Goal: Communication & Community: Ask a question

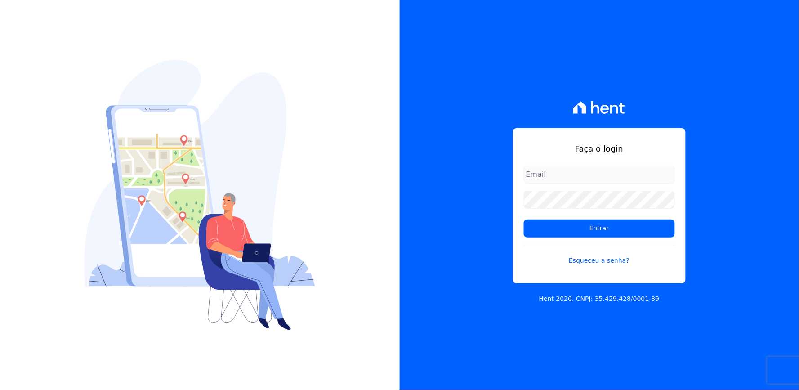
type input "[EMAIL_ADDRESS][DOMAIN_NAME]"
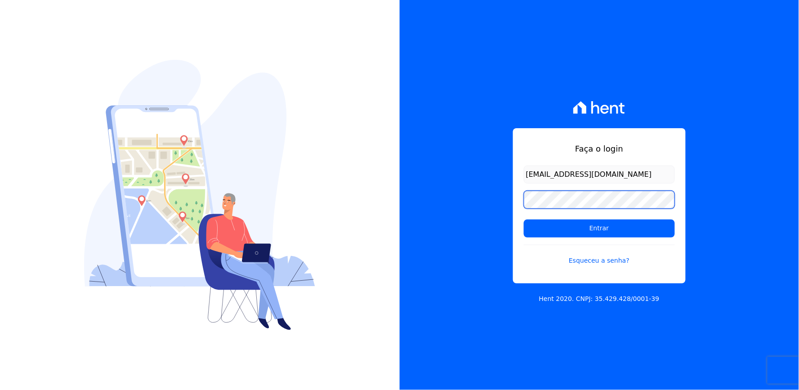
click at [508, 210] on div "Faça o login thayna@graalengenharia.com.br Entrar Esqueceu a senha? Hent 2020. …" at bounding box center [600, 195] width 400 height 390
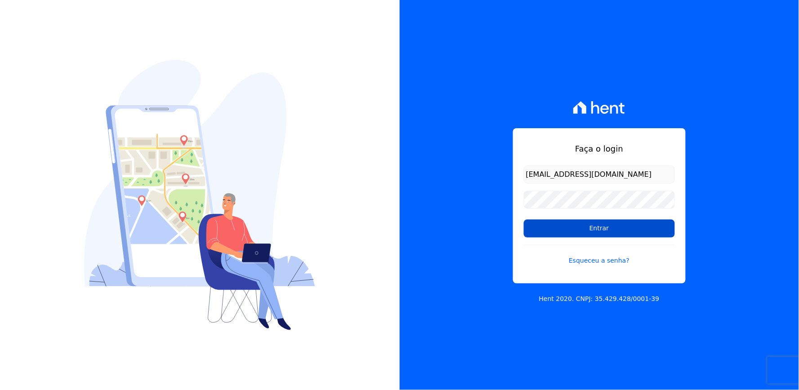
click at [589, 226] on input "Entrar" at bounding box center [599, 228] width 151 height 18
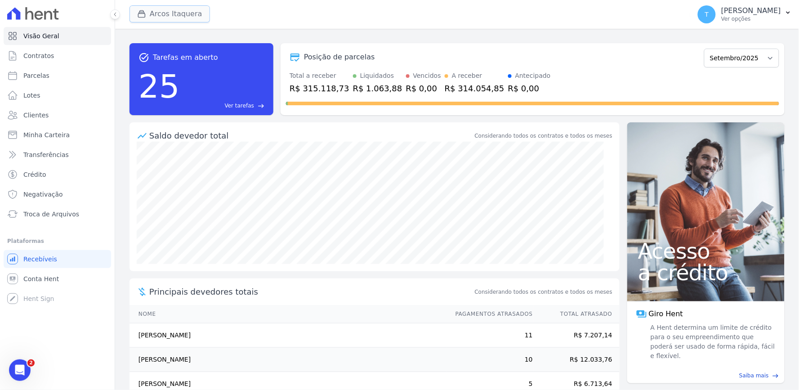
click at [165, 11] on button "Arcos Itaquera" at bounding box center [169, 13] width 80 height 17
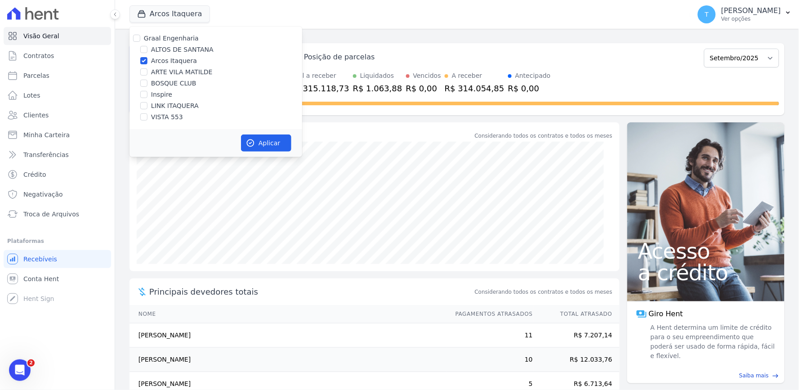
click at [149, 50] on div "ALTOS DE SANTANA" at bounding box center [215, 49] width 173 height 9
click at [154, 57] on label "Arcos Itaquera" at bounding box center [174, 60] width 46 height 9
click at [147, 57] on input "Arcos Itaquera" at bounding box center [143, 60] width 7 height 7
checkbox input "false"
click at [158, 49] on label "ALTOS DE SANTANA" at bounding box center [182, 49] width 62 height 9
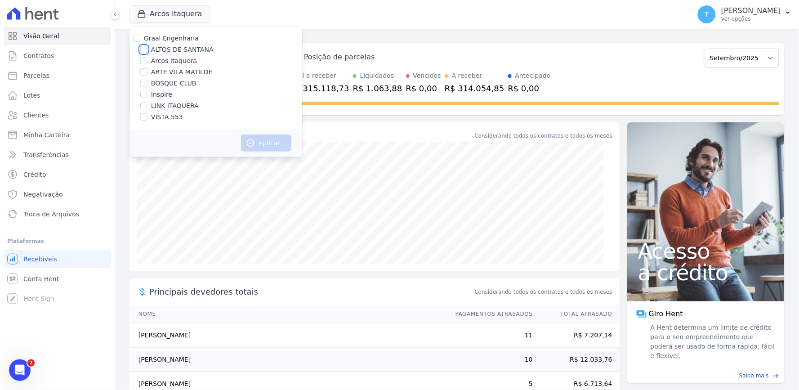
click at [147, 49] on input "ALTOS DE SANTANA" at bounding box center [143, 49] width 7 height 7
checkbox input "true"
click at [278, 143] on button "Aplicar" at bounding box center [266, 142] width 50 height 17
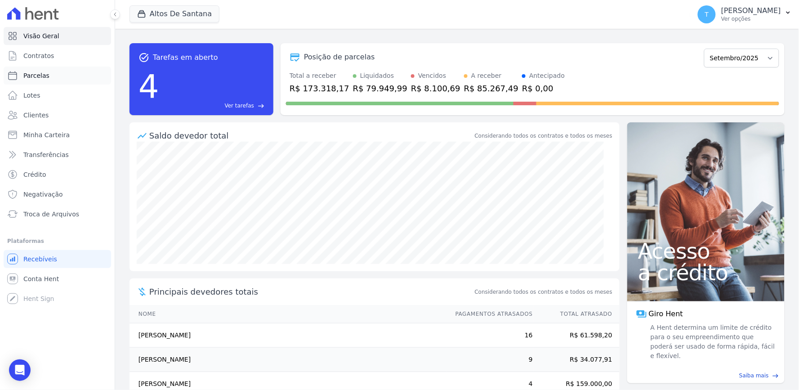
click at [11, 71] on icon at bounding box center [12, 75] width 11 height 11
select select
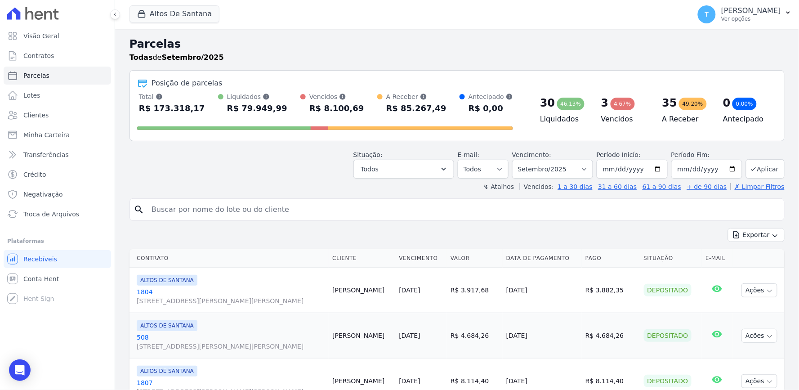
click at [253, 204] on input "search" at bounding box center [463, 210] width 634 height 18
type input "cleide"
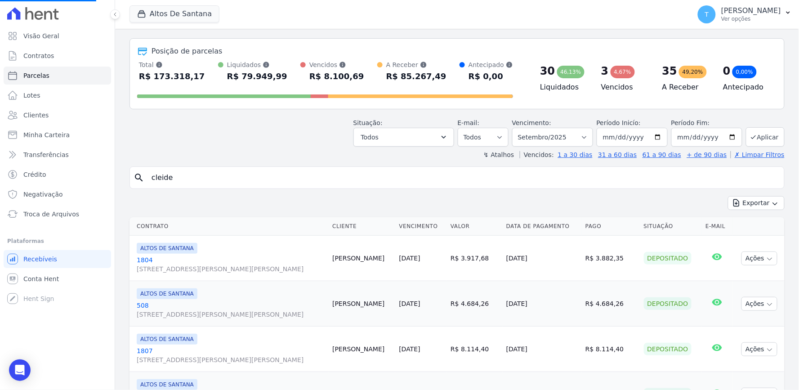
scroll to position [100, 0]
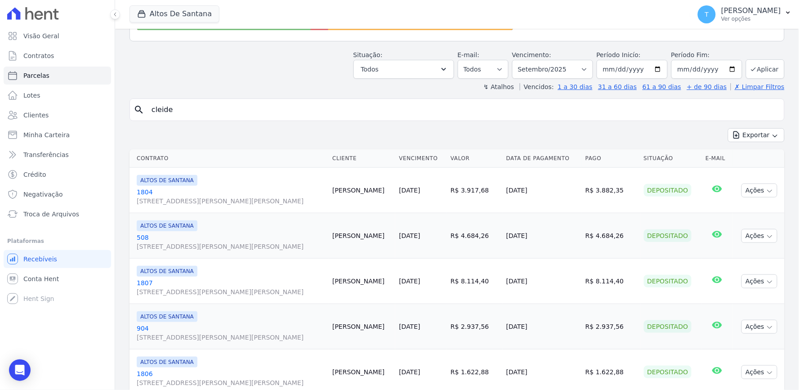
select select
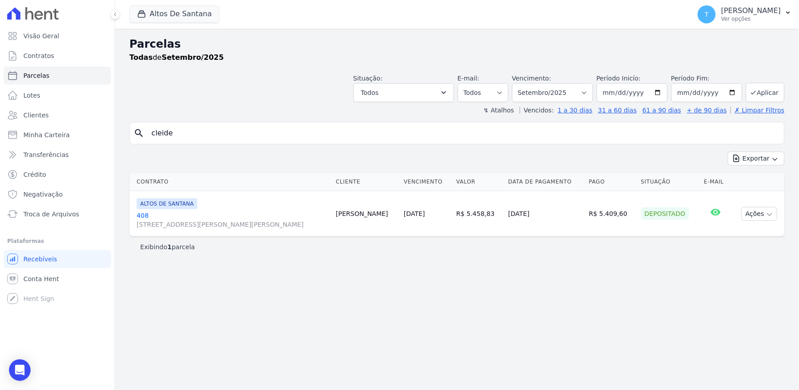
click at [222, 224] on span "[STREET_ADDRESS][PERSON_NAME][PERSON_NAME]" at bounding box center [233, 224] width 192 height 9
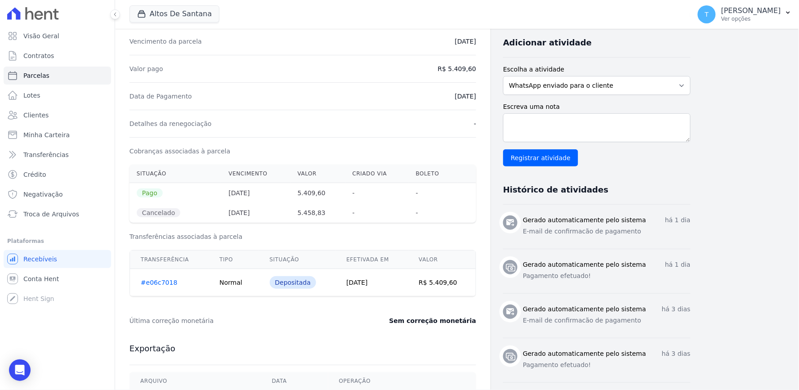
scroll to position [250, 0]
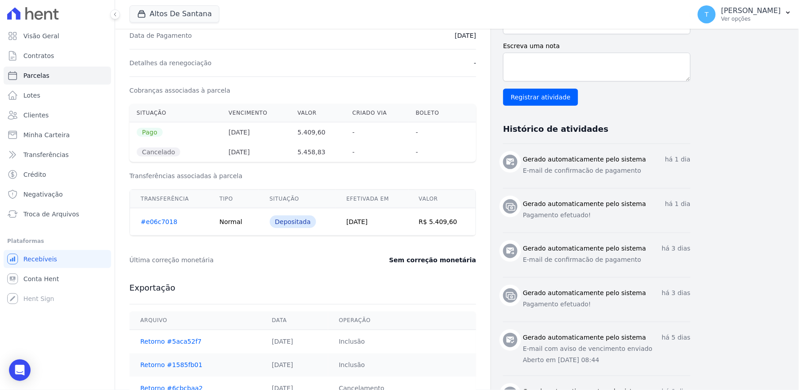
click at [161, 219] on link "#e06c7018" at bounding box center [159, 221] width 36 height 7
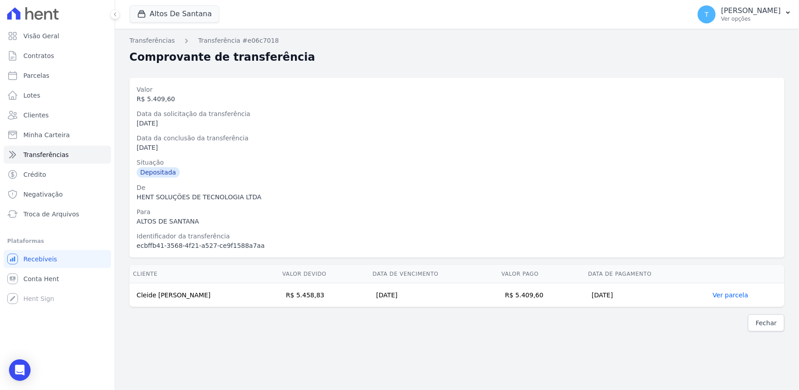
click at [725, 293] on link "Ver parcela" at bounding box center [731, 294] width 36 height 7
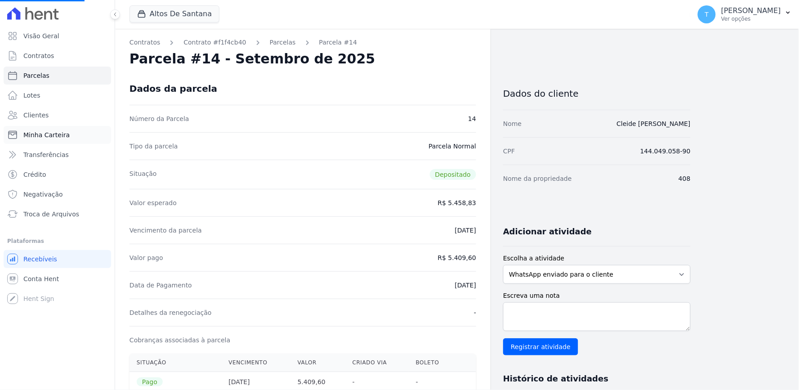
click at [30, 136] on span "Minha Carteira" at bounding box center [46, 134] width 46 height 9
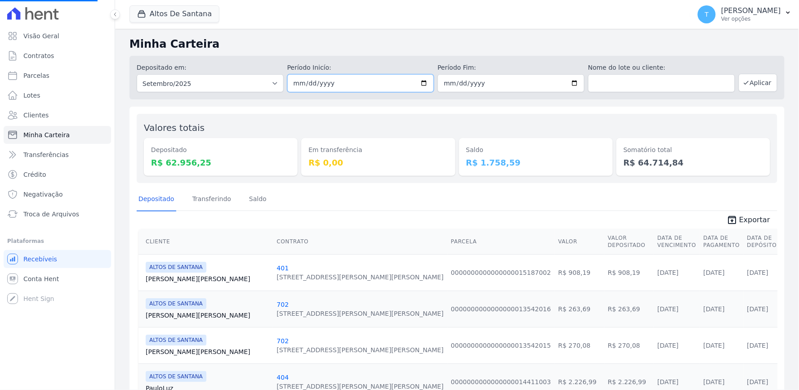
click at [420, 83] on input "[DATE]" at bounding box center [360, 83] width 147 height 18
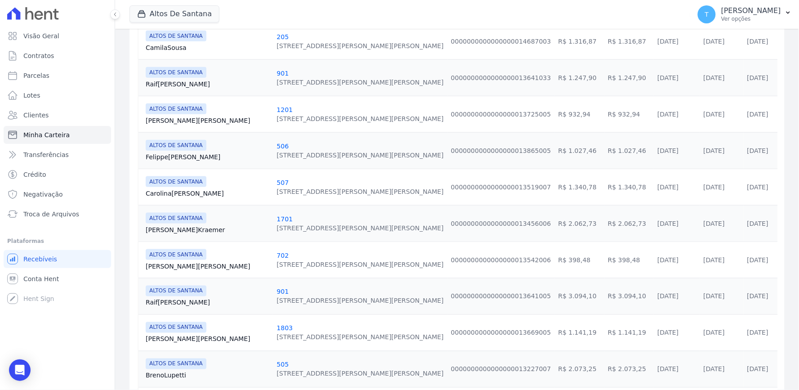
scroll to position [816, 0]
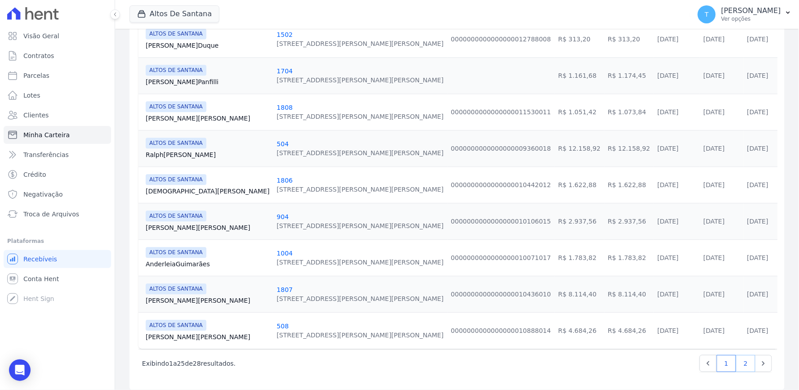
click at [736, 355] on link "2" at bounding box center [745, 363] width 19 height 17
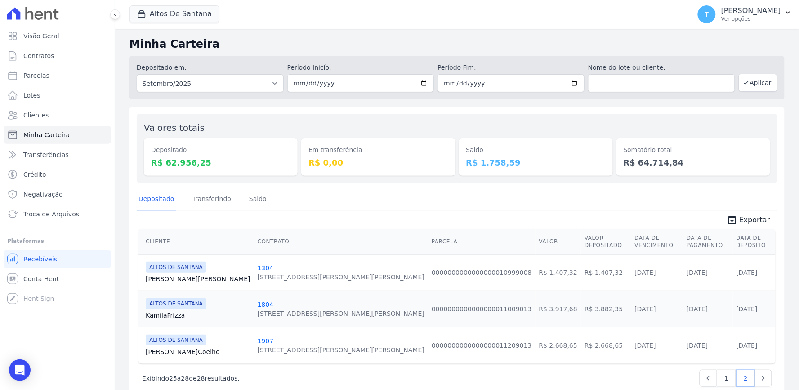
scroll to position [14, 0]
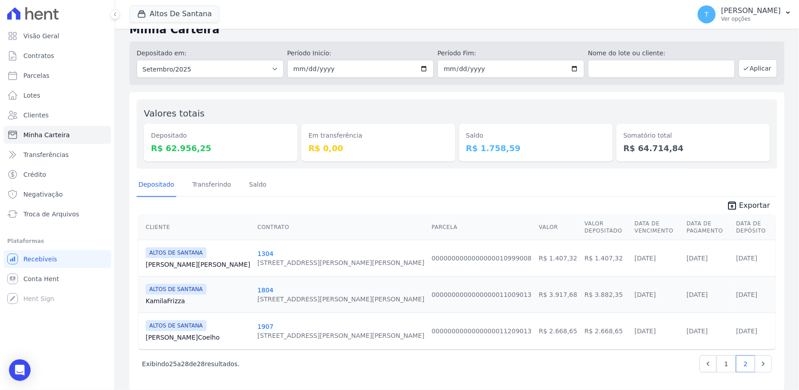
click at [731, 204] on icon "unarchive" at bounding box center [732, 205] width 11 height 11
click at [20, 373] on icon "Open Intercom Messenger" at bounding box center [20, 370] width 12 height 12
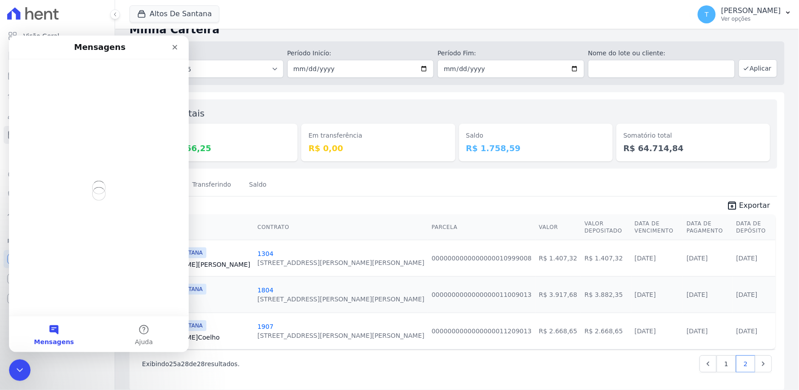
scroll to position [0, 0]
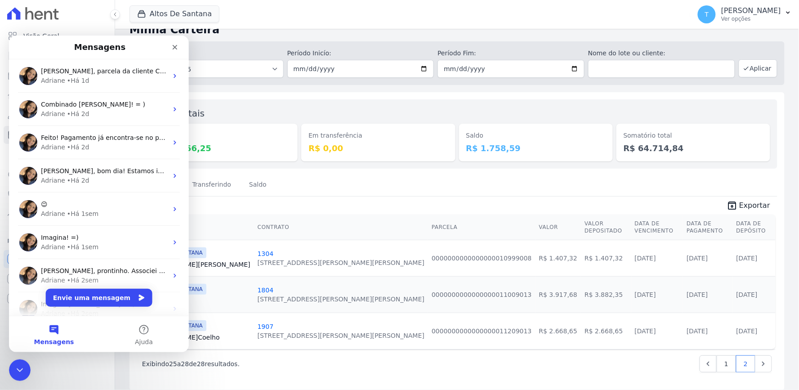
drag, startPoint x: 468, startPoint y: 170, endPoint x: 316, endPoint y: 190, distance: 153.3
click at [464, 172] on div "Valores totais Depositado R$ 62.956,25 Em transferência R$ 0,00 [GEOGRAPHIC_DAT…" at bounding box center [456, 241] width 655 height 298
click at [247, 186] on link "Saldo" at bounding box center [257, 185] width 21 height 23
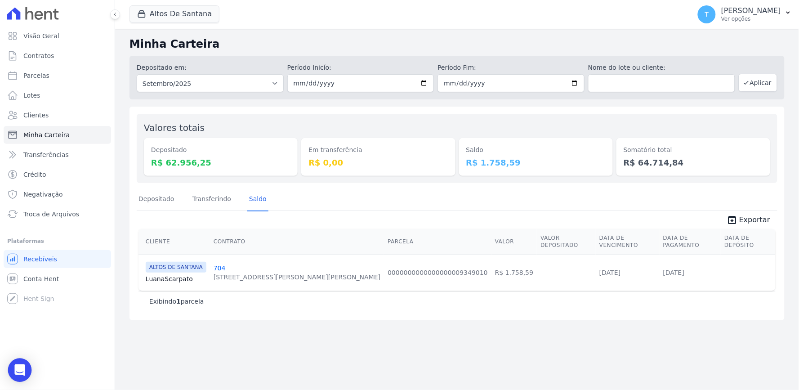
click at [11, 370] on div "Open Intercom Messenger" at bounding box center [20, 370] width 24 height 24
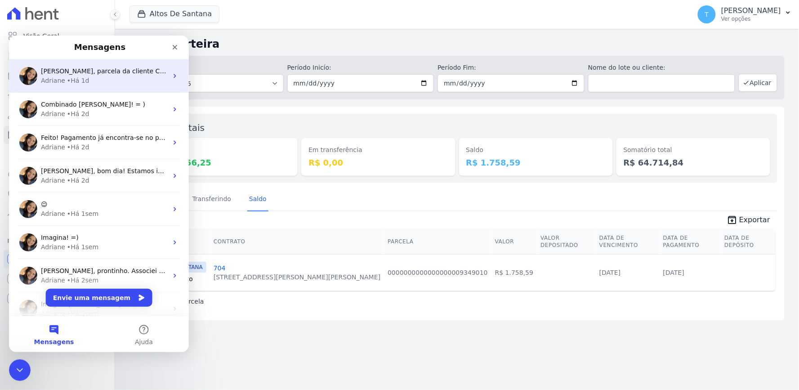
click at [99, 78] on div "Adriane • Há 1d" at bounding box center [103, 80] width 127 height 9
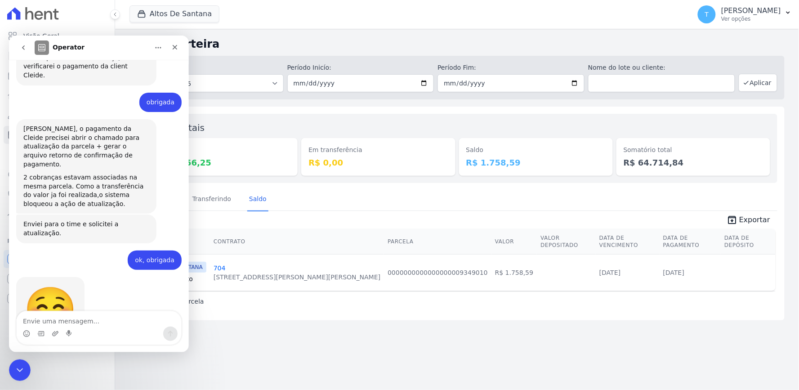
scroll to position [921, 0]
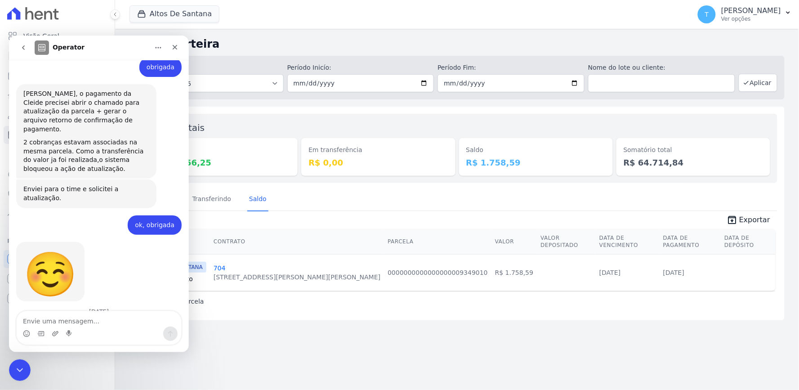
click at [439, 205] on div "Depositado Transferindo [GEOGRAPHIC_DATA]" at bounding box center [457, 199] width 641 height 22
click at [87, 320] on textarea "Envie uma mensagem..." at bounding box center [98, 318] width 165 height 15
type textarea "[PERSON_NAME], boa tarde!"
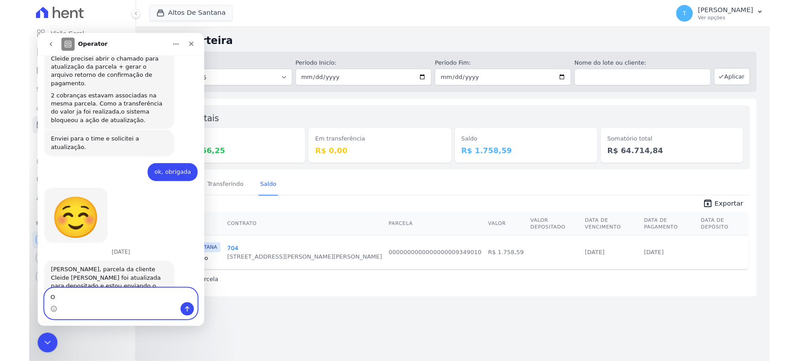
scroll to position [959, 0]
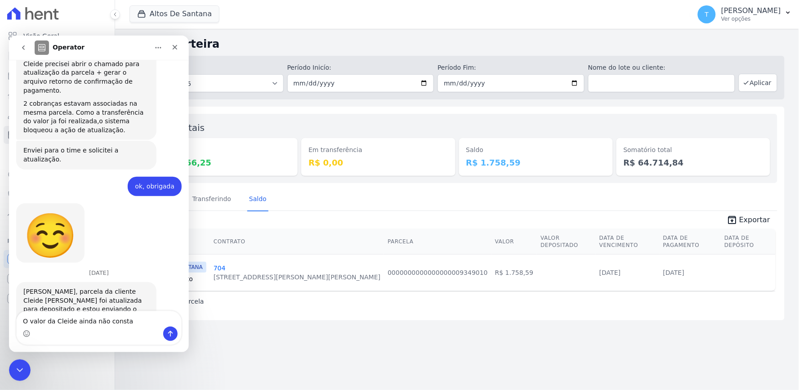
click at [69, 336] on div "ASG_AS_202...152112.ret" at bounding box center [72, 340] width 80 height 9
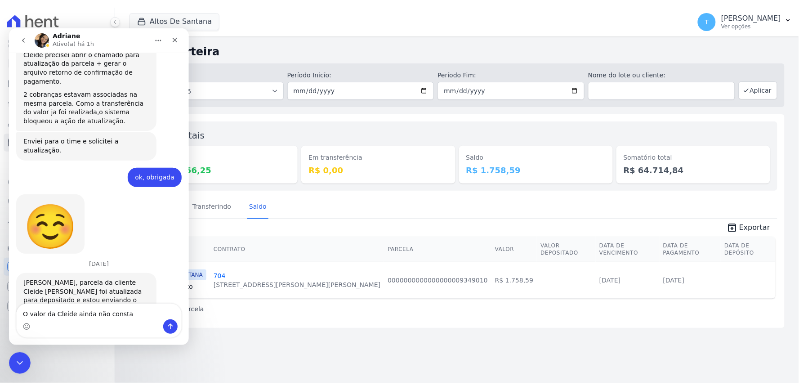
scroll to position [960, 0]
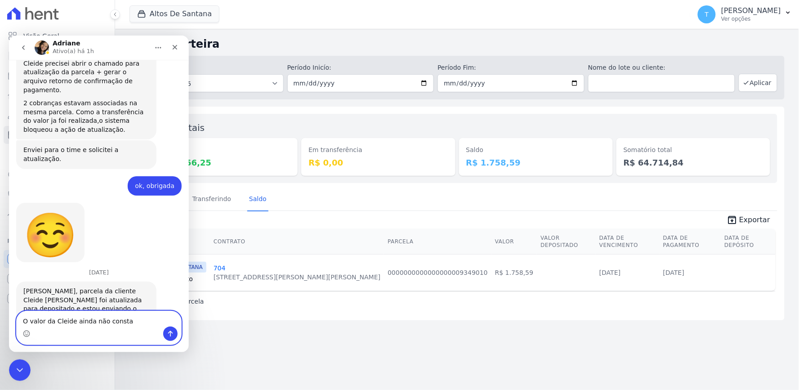
click at [131, 326] on textarea "O valor da Cleide ainda não consta" at bounding box center [98, 318] width 165 height 15
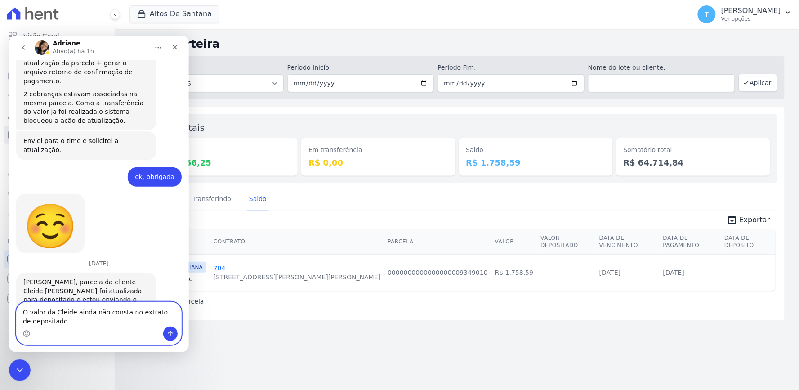
type textarea "O valor da Cleide ainda não consta no extrato de depositados"
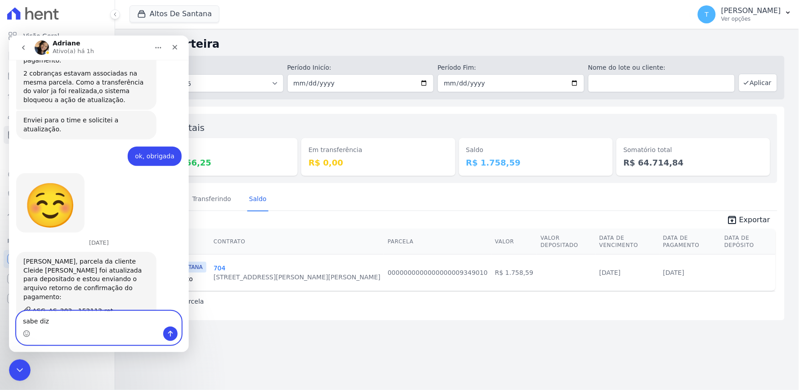
scroll to position [989, 0]
type textarea "sabe dizer pq?"
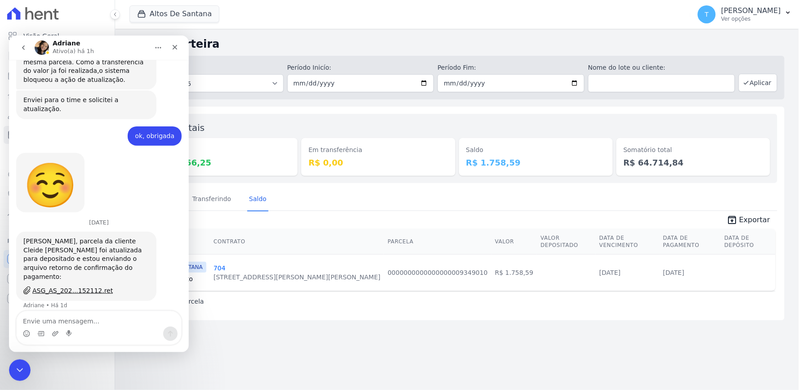
click at [224, 314] on div "Minha Carteira Depositado em: Todos os meses Março/2022 Abril/2022 Maio/2022 Ju…" at bounding box center [457, 209] width 684 height 361
click at [329, 192] on div "Depositado Transferindo [GEOGRAPHIC_DATA]" at bounding box center [457, 199] width 641 height 22
click at [210, 205] on link "Transferindo" at bounding box center [212, 199] width 43 height 23
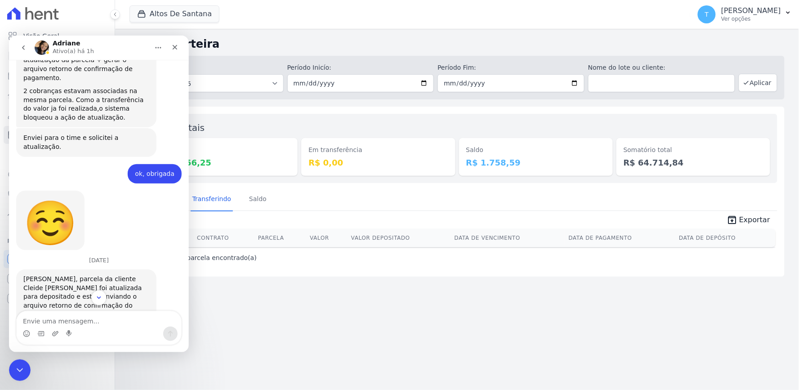
scroll to position [1010, 0]
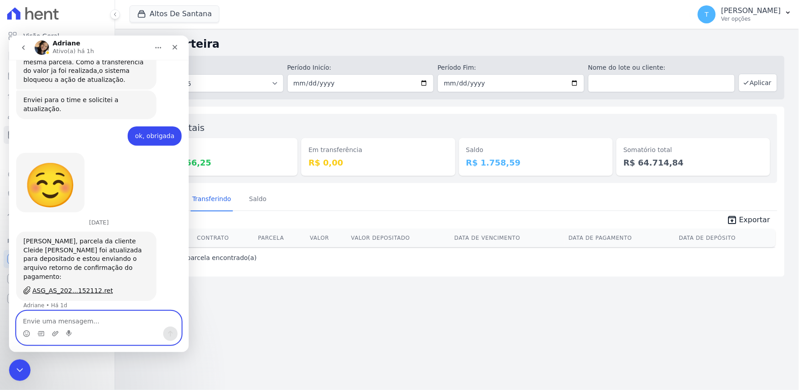
click at [108, 321] on textarea "Envie uma mensagem..." at bounding box center [98, 318] width 165 height 15
click at [252, 196] on link "Saldo" at bounding box center [257, 199] width 21 height 23
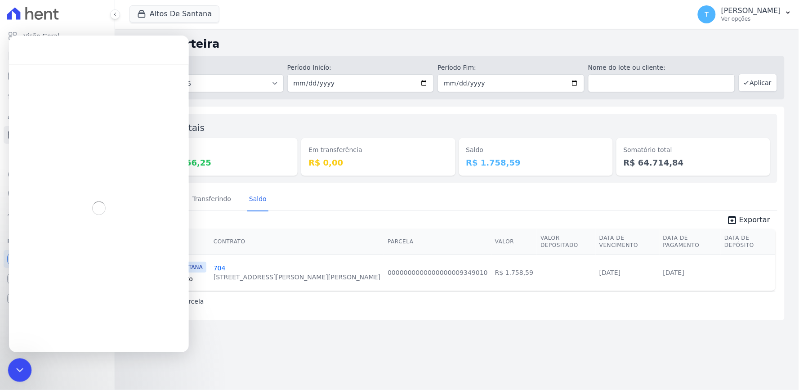
click at [22, 372] on icon "Encerramento do Messenger da Intercom" at bounding box center [18, 368] width 11 height 11
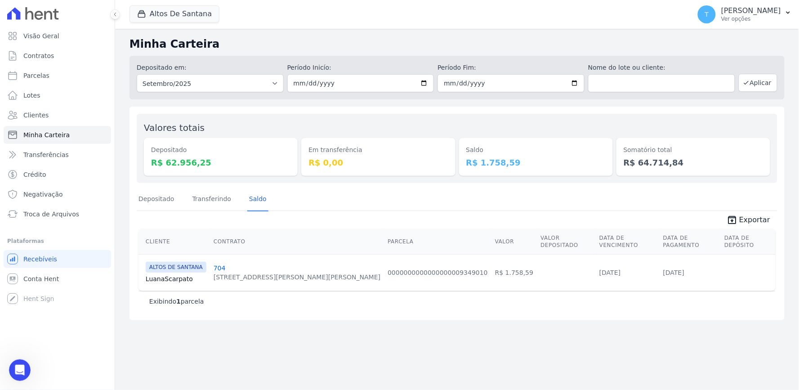
scroll to position [1010, 0]
click at [21, 366] on icon "Abertura do Messenger da Intercom" at bounding box center [18, 368] width 15 height 15
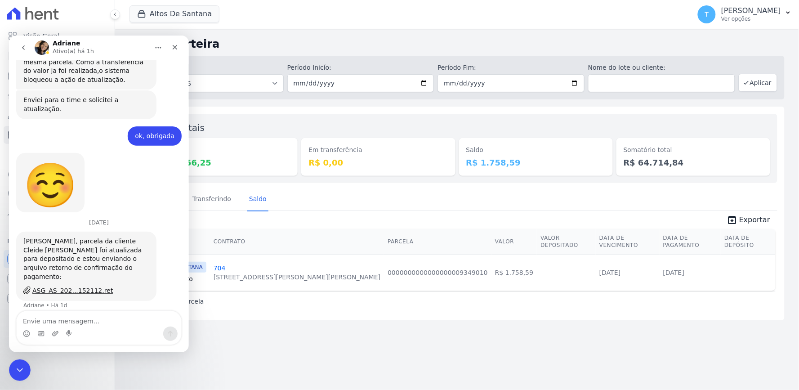
click at [79, 318] on textarea "Envie uma mensagem..." at bounding box center [98, 318] width 165 height 15
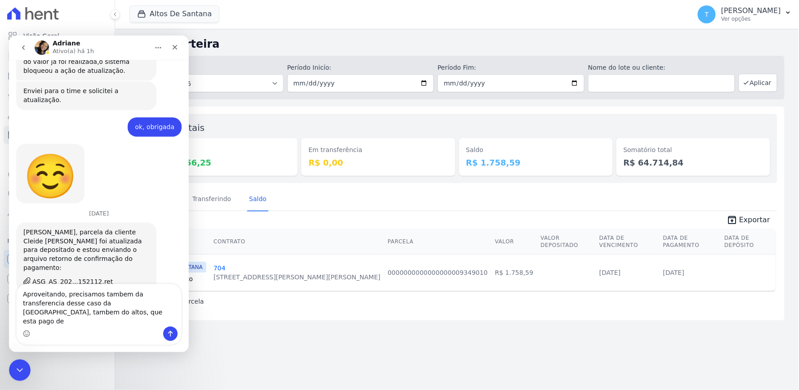
scroll to position [1028, 0]
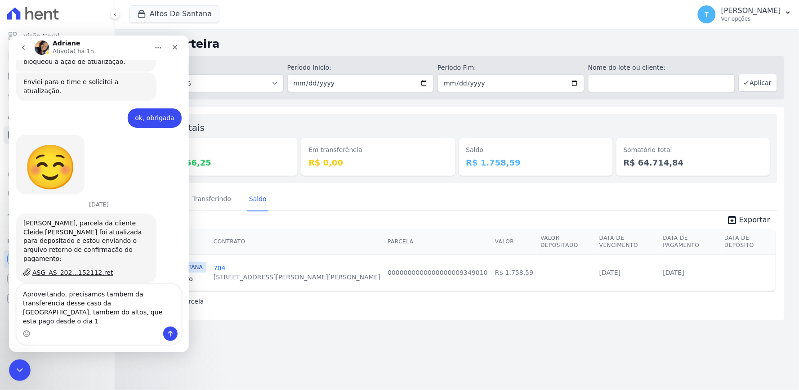
type textarea "Aproveitando, precisamos tambem da transferencia desse caso da [GEOGRAPHIC_DATA…"
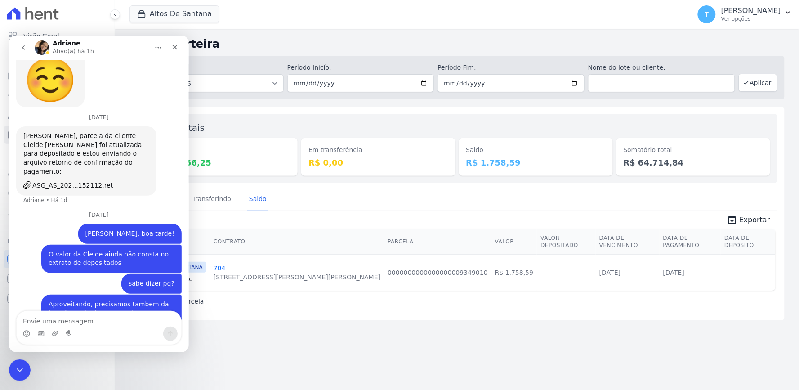
scroll to position [1114, 0]
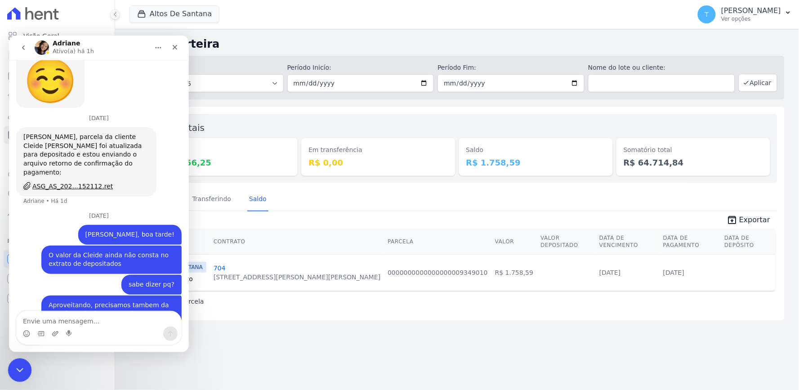
click at [19, 364] on icon "Encerramento do Messenger da Intercom" at bounding box center [18, 368] width 11 height 11
